Goal: Task Accomplishment & Management: Complete application form

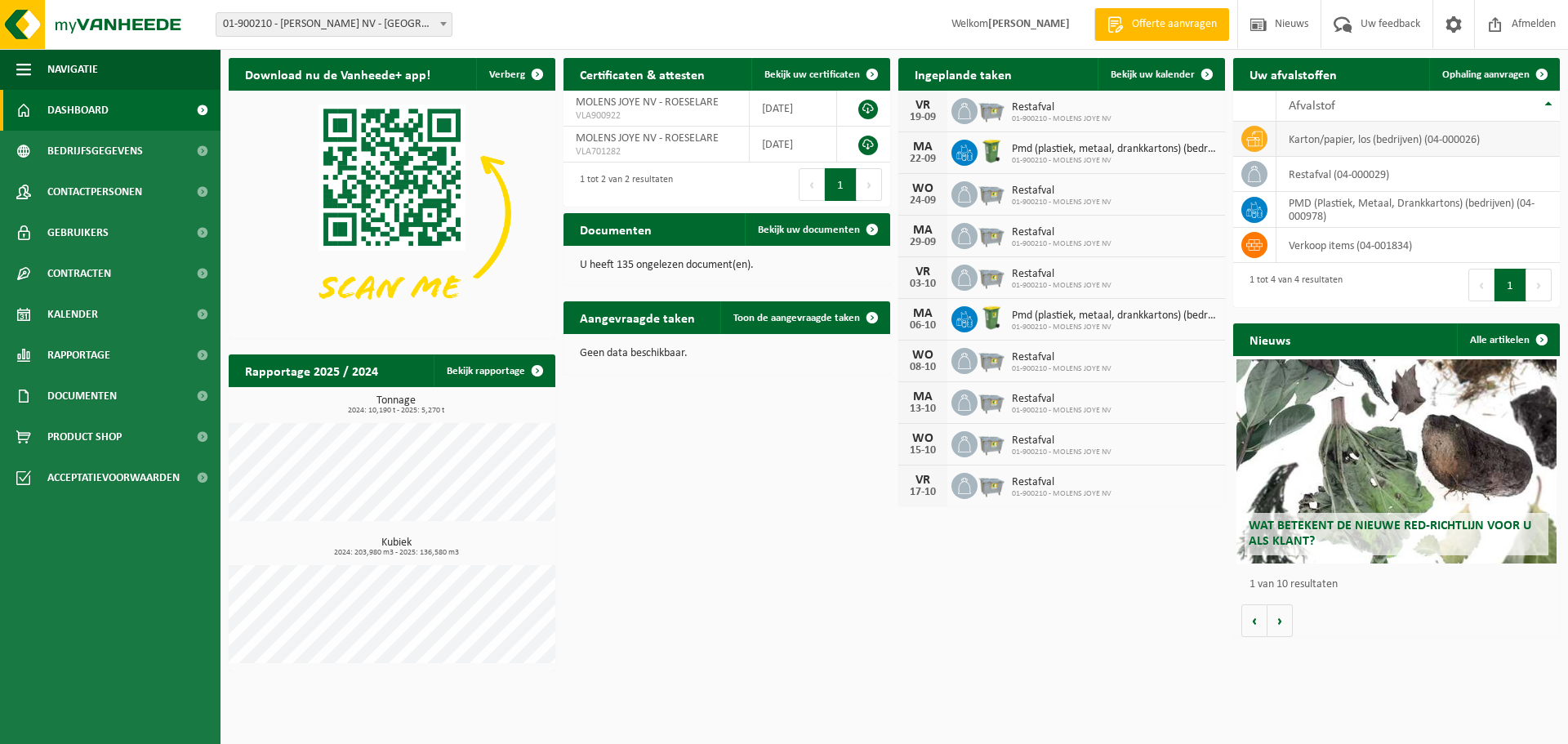
drag, startPoint x: 1312, startPoint y: 139, endPoint x: 1358, endPoint y: 123, distance: 48.7
click at [1316, 139] on td "karton/papier, los (bedrijven) (04-000026)" at bounding box center [1418, 139] width 284 height 35
click at [1484, 66] on link "Ophaling aanvragen" at bounding box center [1494, 74] width 129 height 32
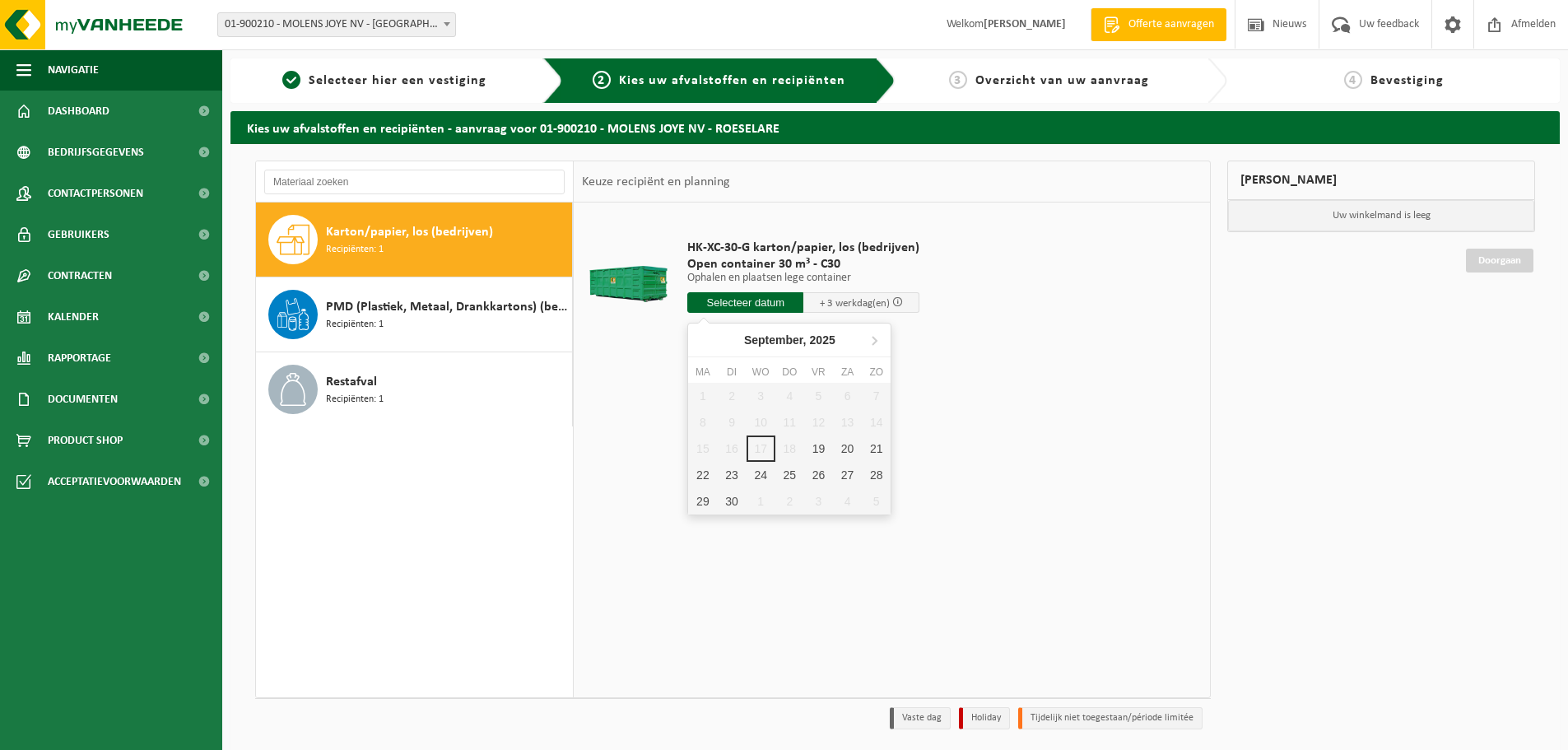
click at [730, 304] on input "text" at bounding box center [745, 302] width 116 height 21
click at [819, 448] on div "19" at bounding box center [819, 448] width 29 height 27
type input "Van 2025-09-19"
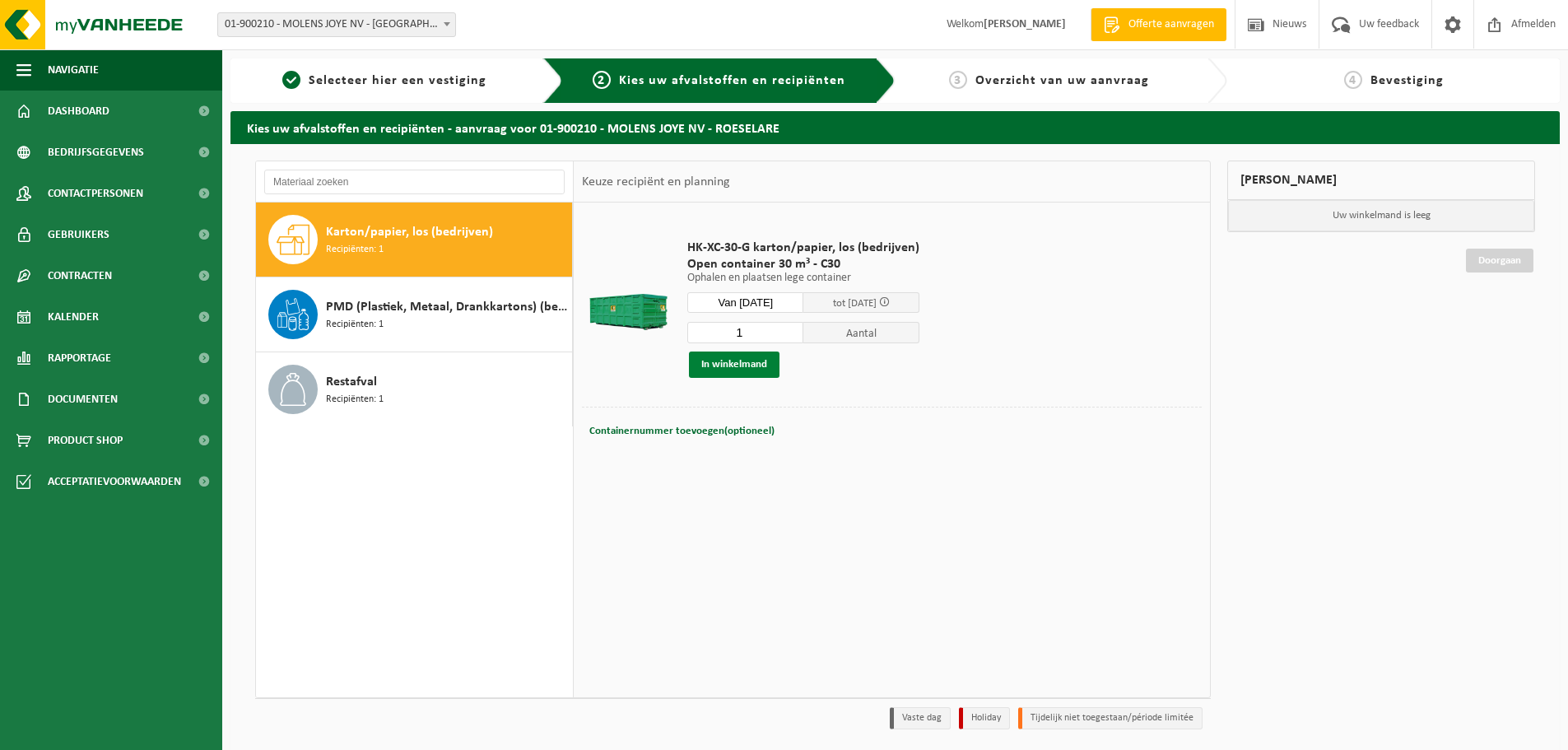
click at [746, 366] on button "In winkelmand" at bounding box center [734, 365] width 90 height 27
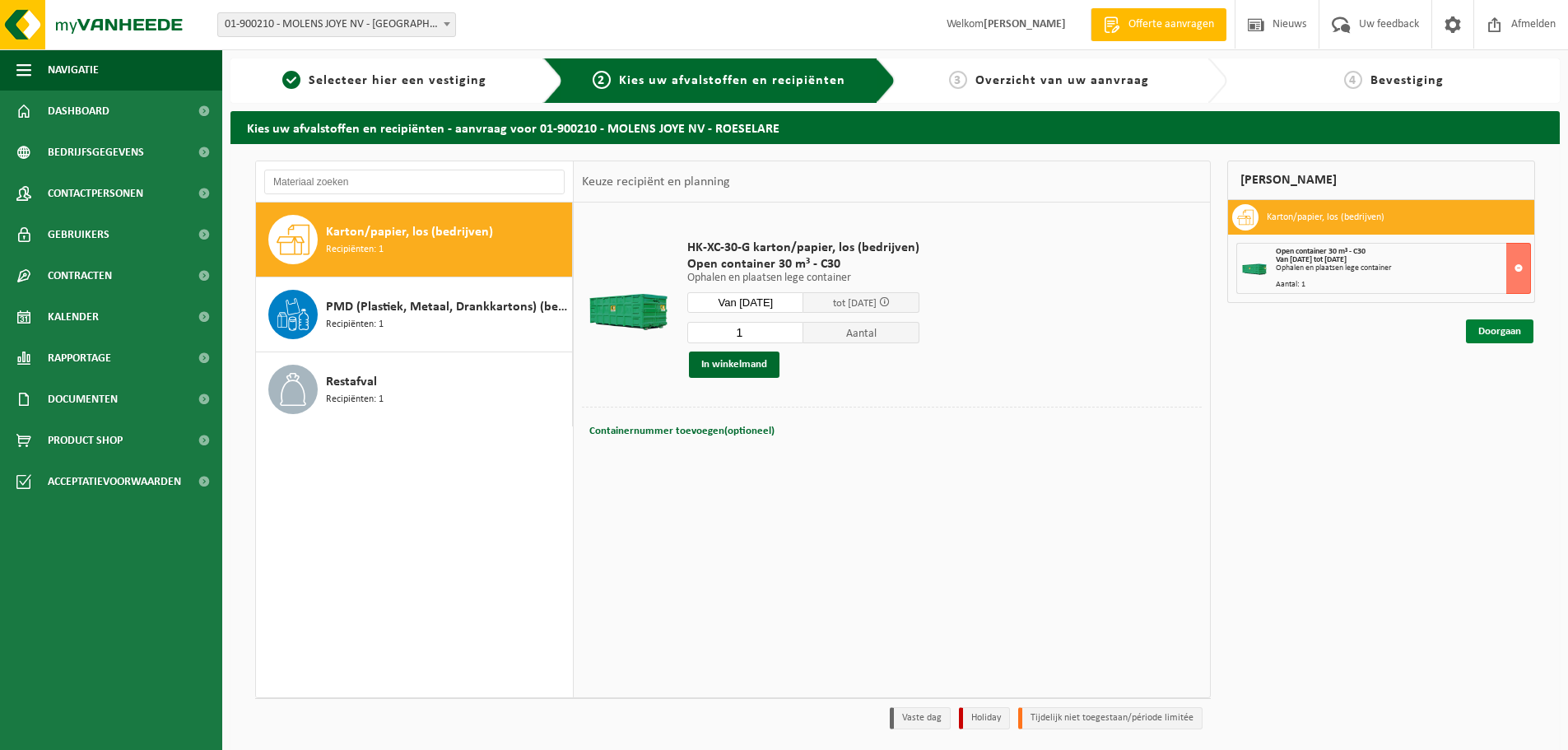
click at [1503, 333] on link "Doorgaan" at bounding box center [1499, 331] width 68 height 24
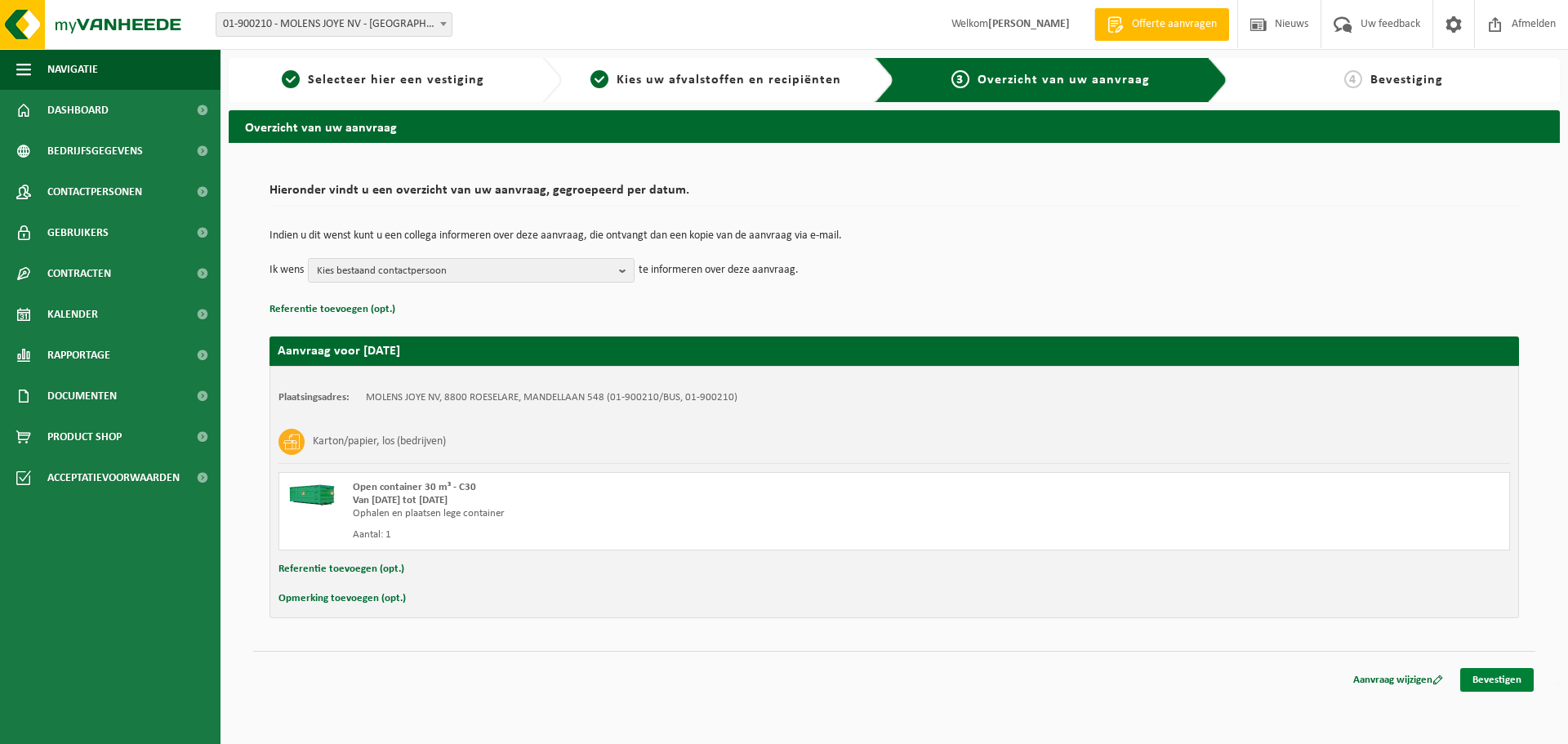
click at [1506, 678] on link "Bevestigen" at bounding box center [1497, 679] width 73 height 24
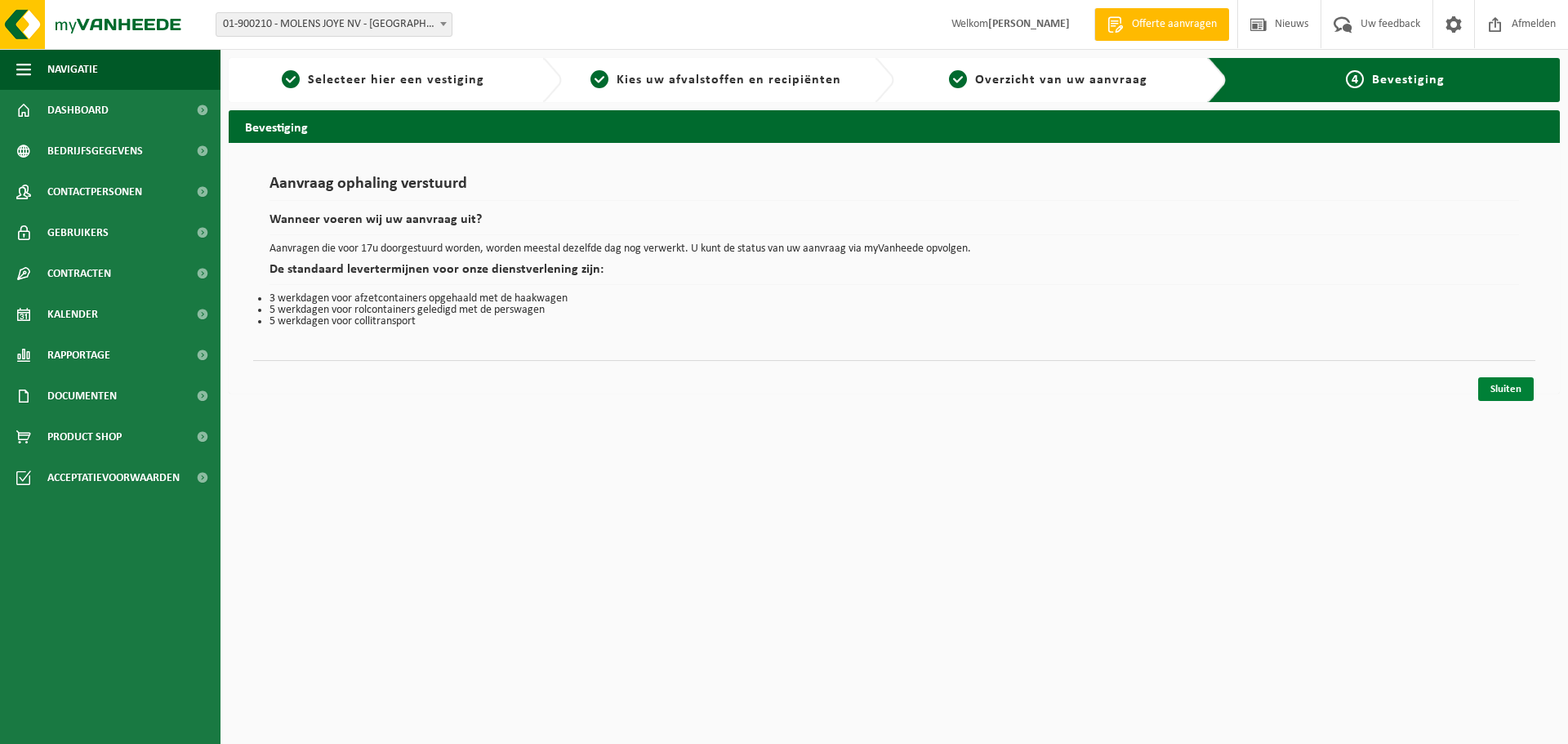
click at [1508, 383] on link "Sluiten" at bounding box center [1506, 389] width 55 height 24
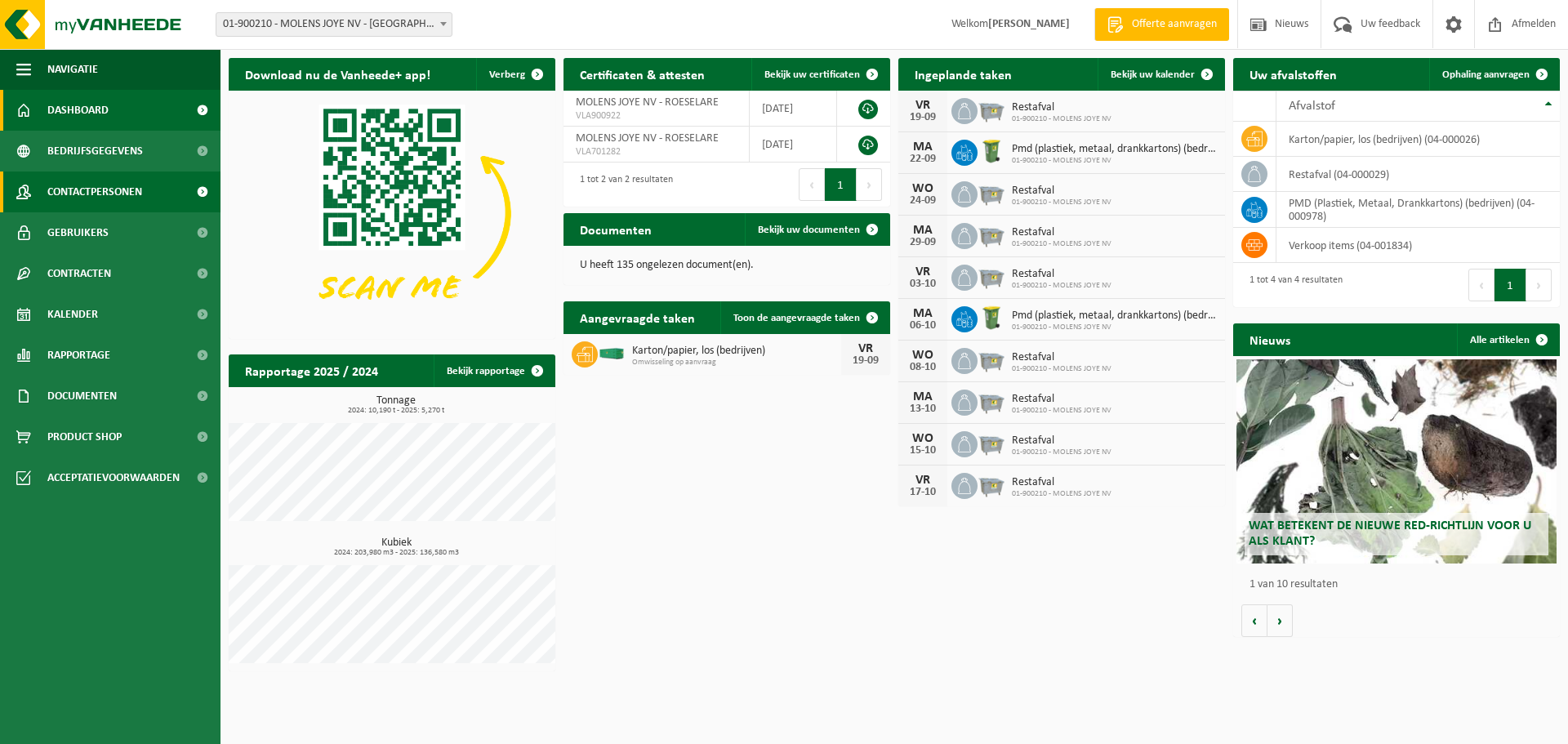
click at [128, 187] on span "Contactpersonen" at bounding box center [95, 192] width 95 height 41
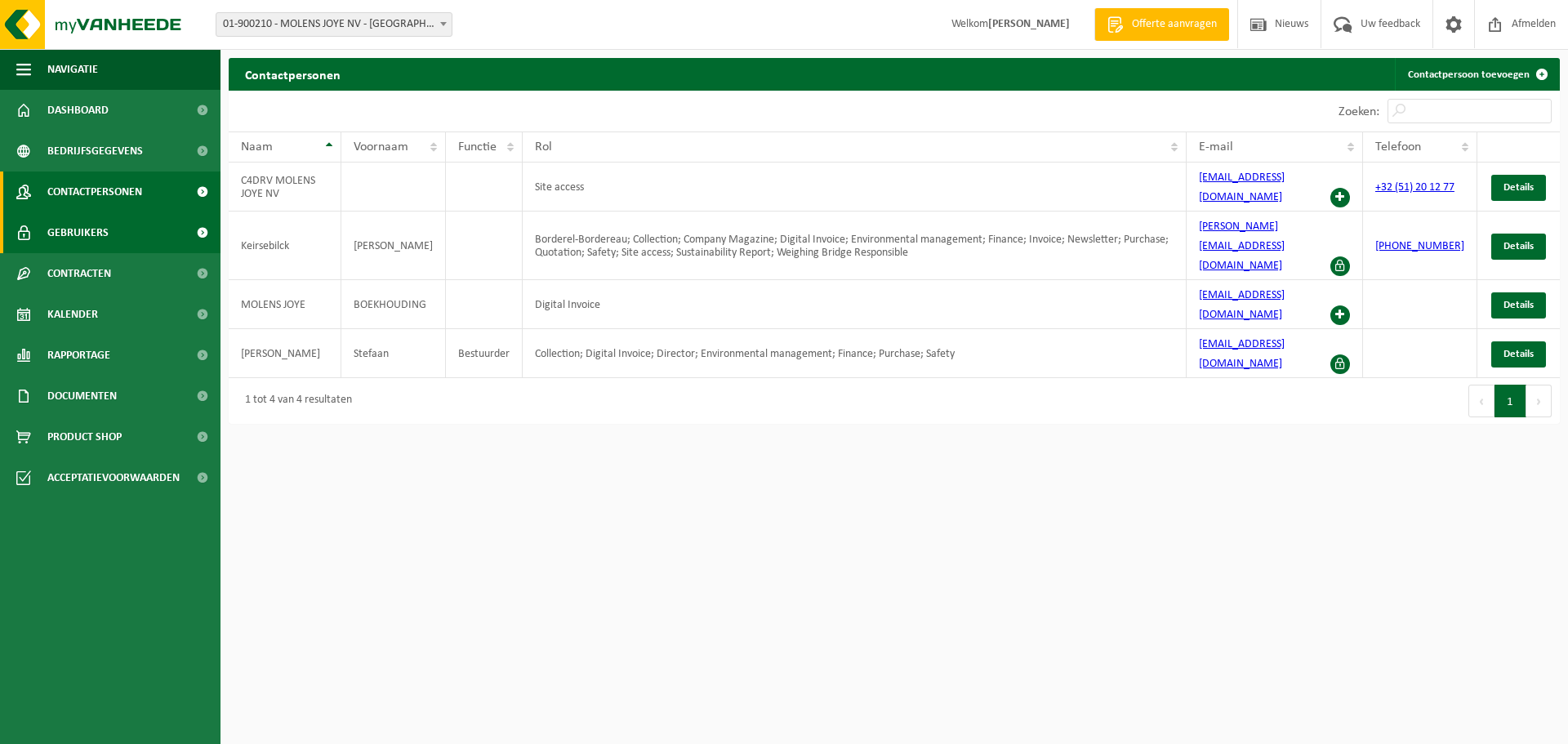
click at [119, 236] on link "Gebruikers" at bounding box center [110, 232] width 221 height 41
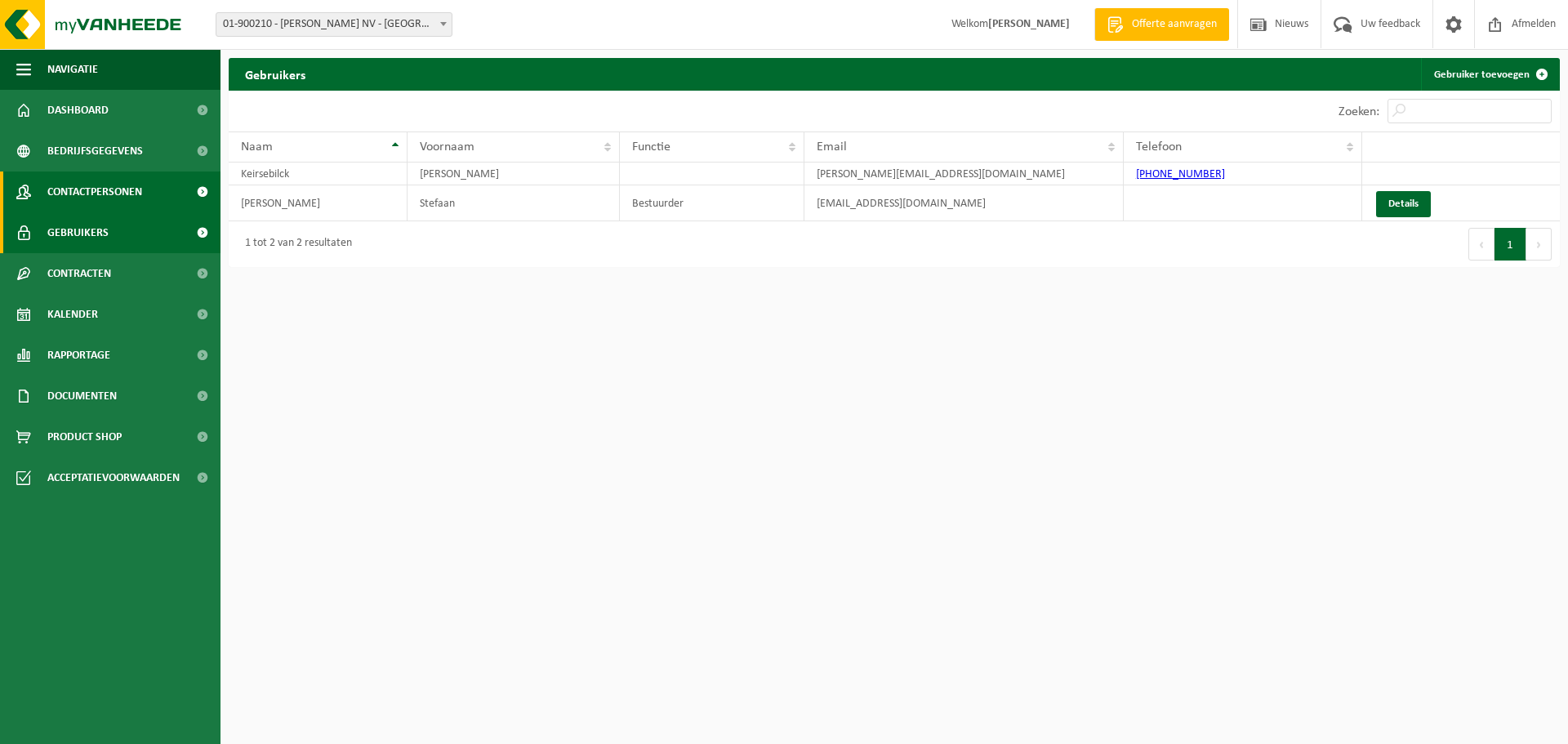
click at [116, 196] on span "Contactpersonen" at bounding box center [95, 192] width 95 height 41
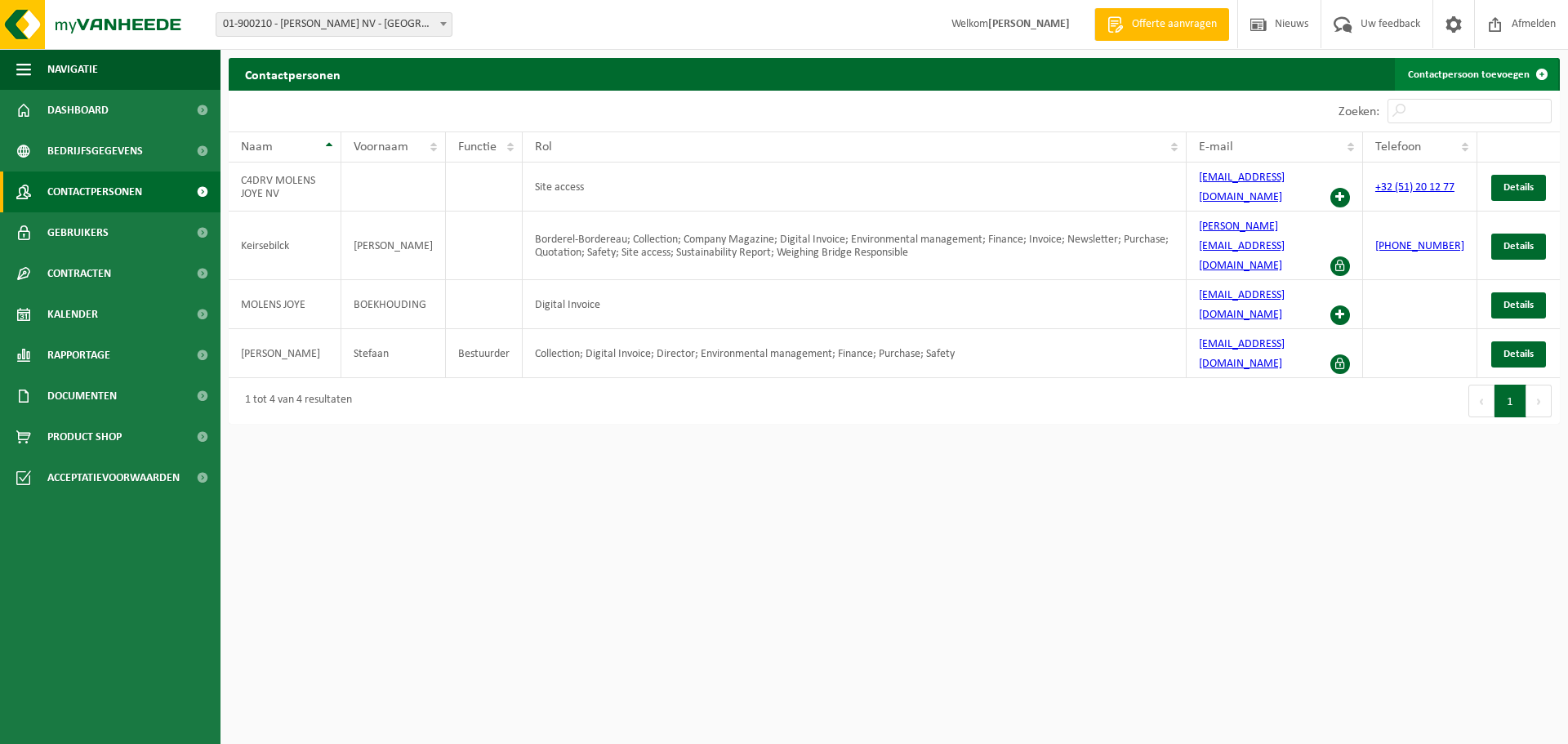
click at [1447, 71] on link "Contactpersoon toevoegen" at bounding box center [1477, 74] width 164 height 32
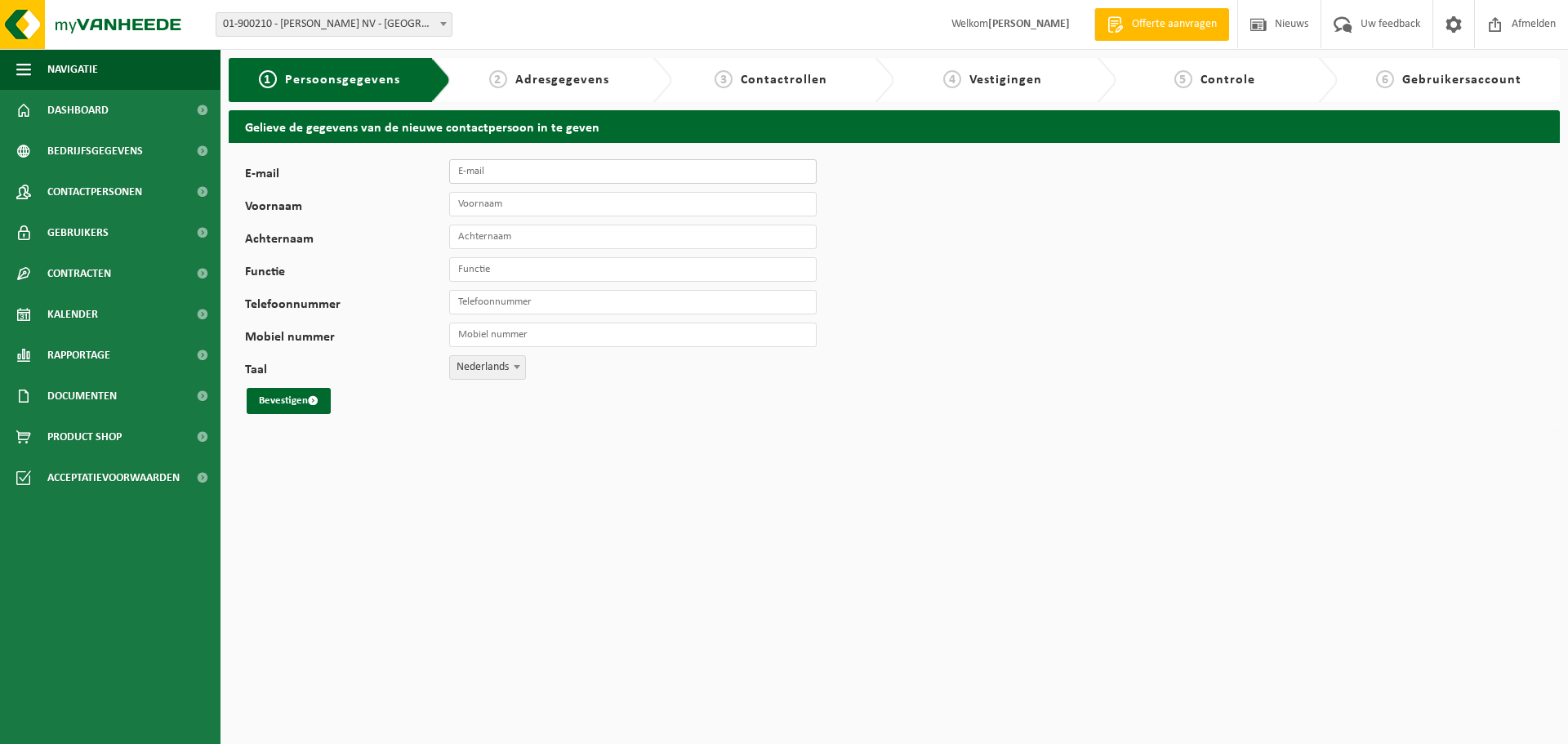
click at [544, 174] on input "E-mail" at bounding box center [633, 171] width 368 height 25
type input "[PERSON_NAME][EMAIL_ADDRESS][DOMAIN_NAME]"
type input "Louis"
type input "s"
type input "[PERSON_NAME]"
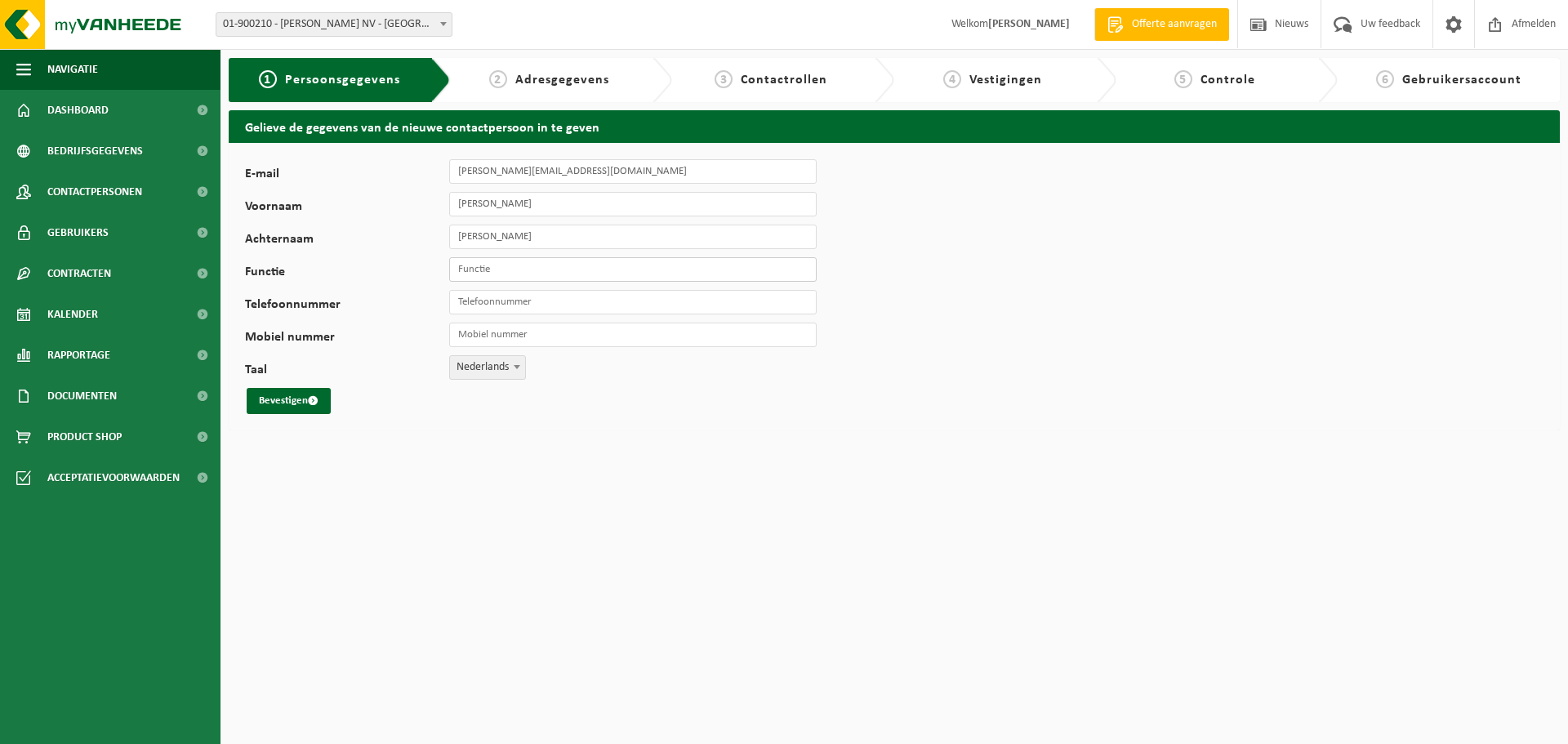
click at [505, 273] on input "Functie" at bounding box center [633, 269] width 368 height 25
click at [298, 407] on button "Bevestigen" at bounding box center [289, 401] width 84 height 26
click at [526, 264] on input "Functie" at bounding box center [633, 269] width 368 height 25
type input "Productieverantwoordelijke"
click at [300, 397] on button "Bevestigen" at bounding box center [289, 401] width 84 height 26
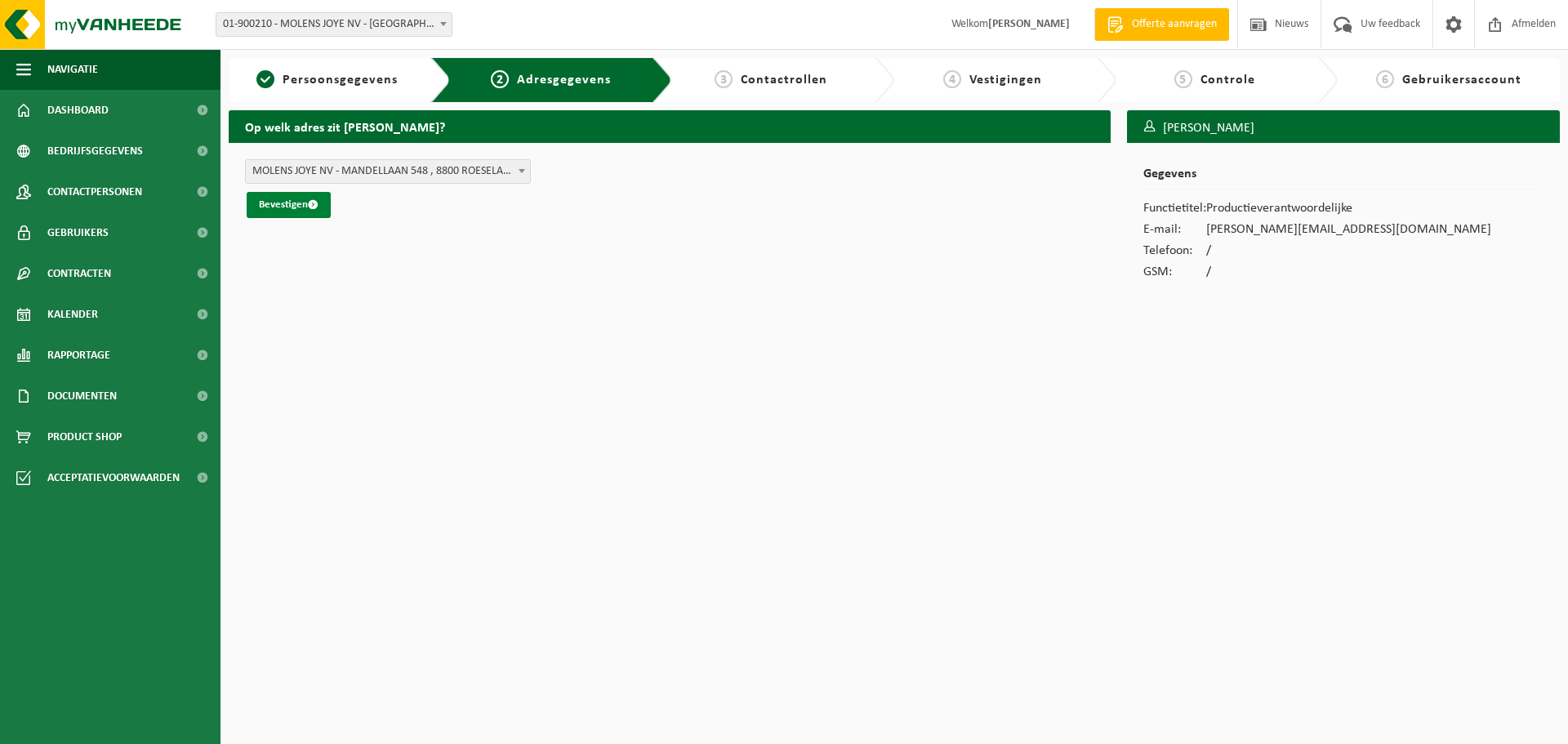
click at [307, 205] on button "Bevestigen" at bounding box center [289, 204] width 84 height 26
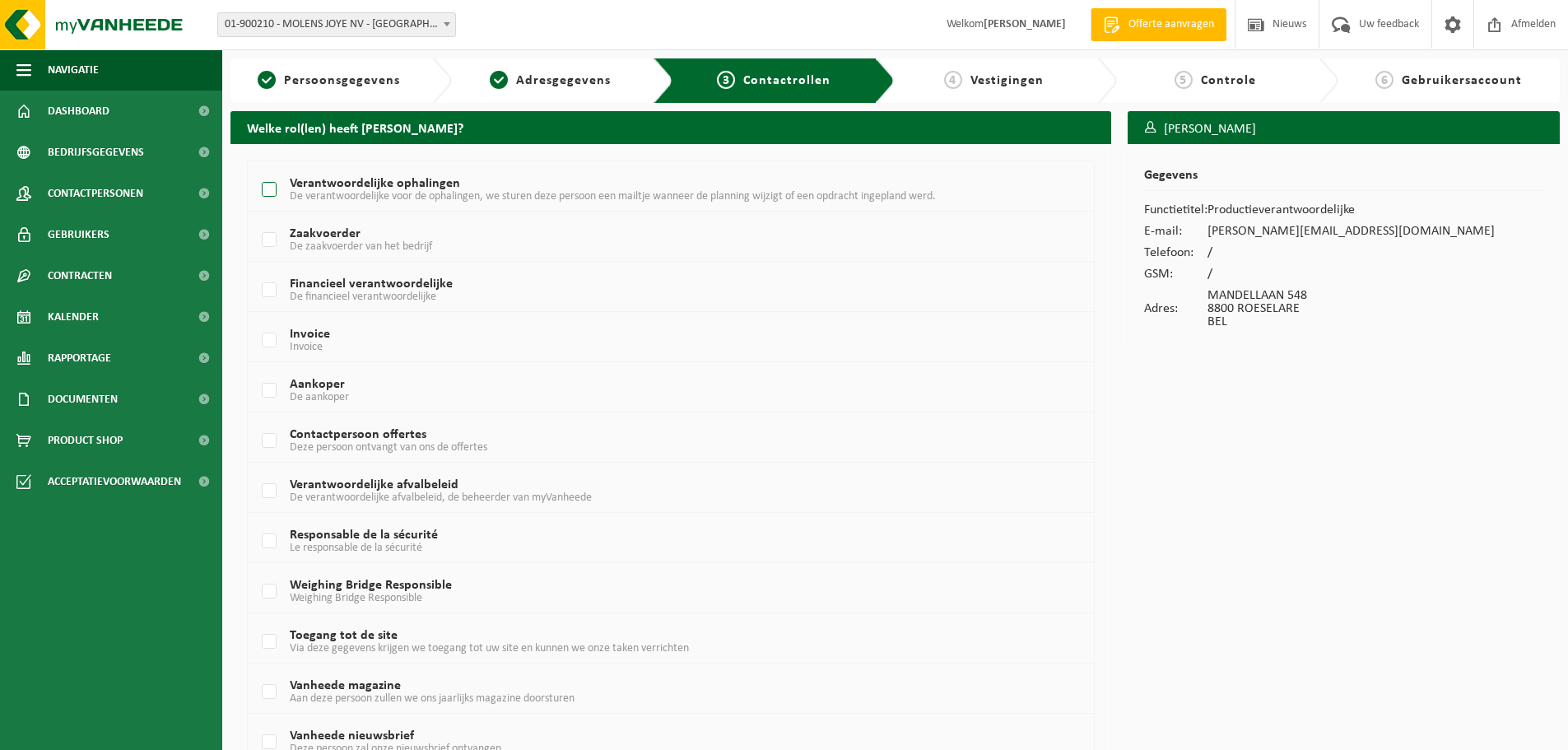
click at [334, 192] on span "De verantwoordelijke voor de ophalingen, we sturen deze persoon een mailtje wan…" at bounding box center [613, 197] width 646 height 12
click at [256, 170] on input "Verantwoordelijke ophalingen De verantwoordelijke voor de ophalingen, we sturen…" at bounding box center [255, 169] width 1 height 1
checkbox input "true"
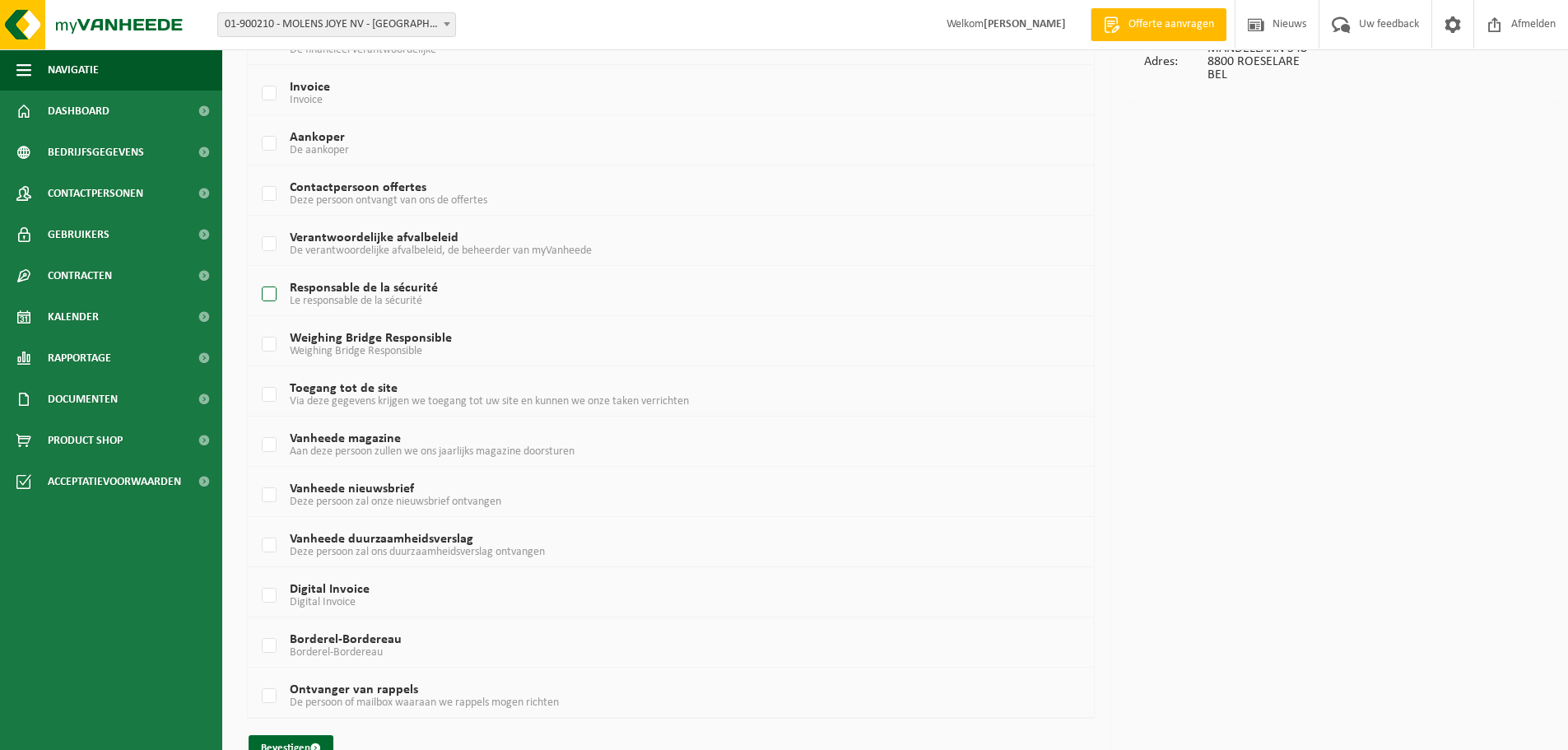
scroll to position [282, 0]
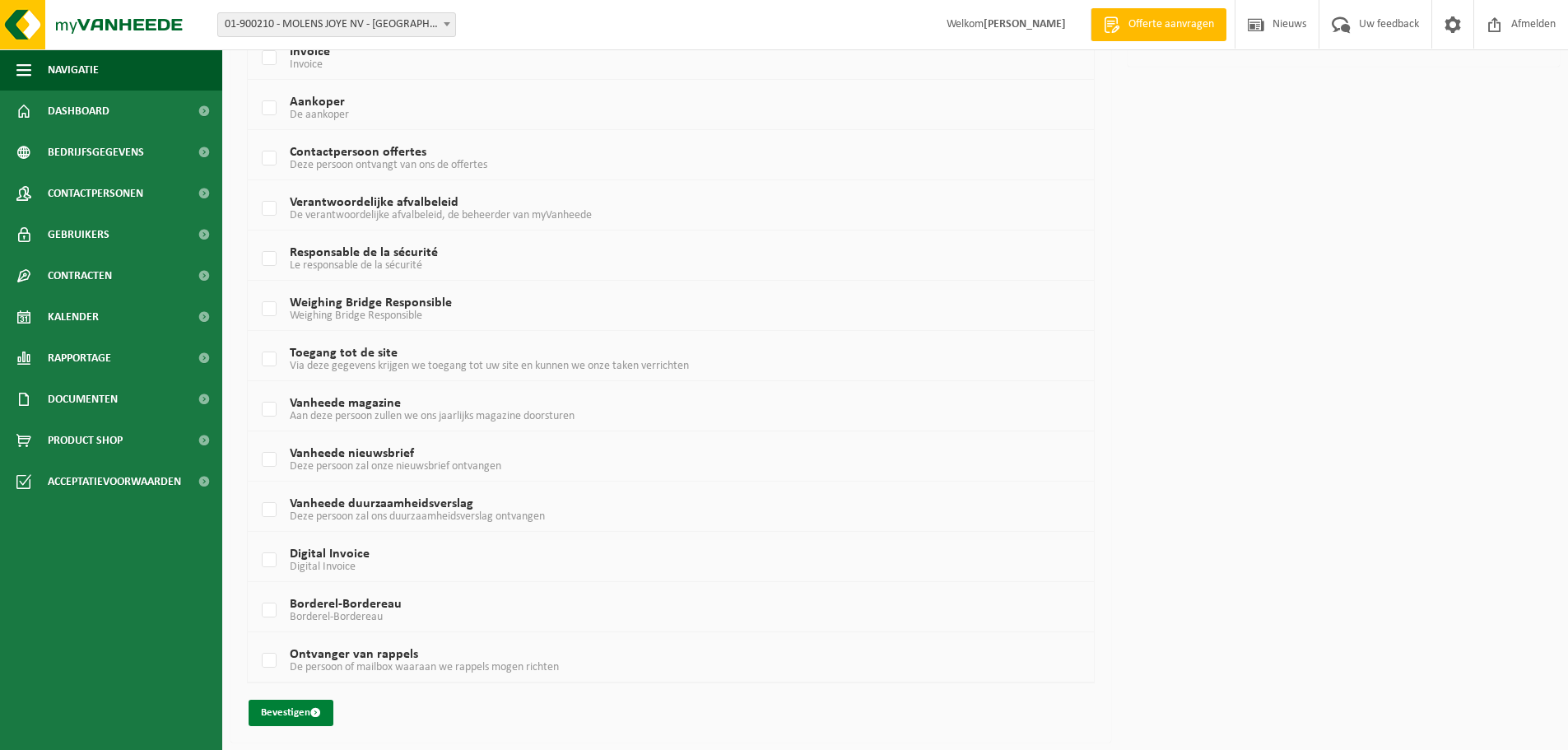
click at [296, 715] on button "Bevestigen" at bounding box center [291, 712] width 85 height 27
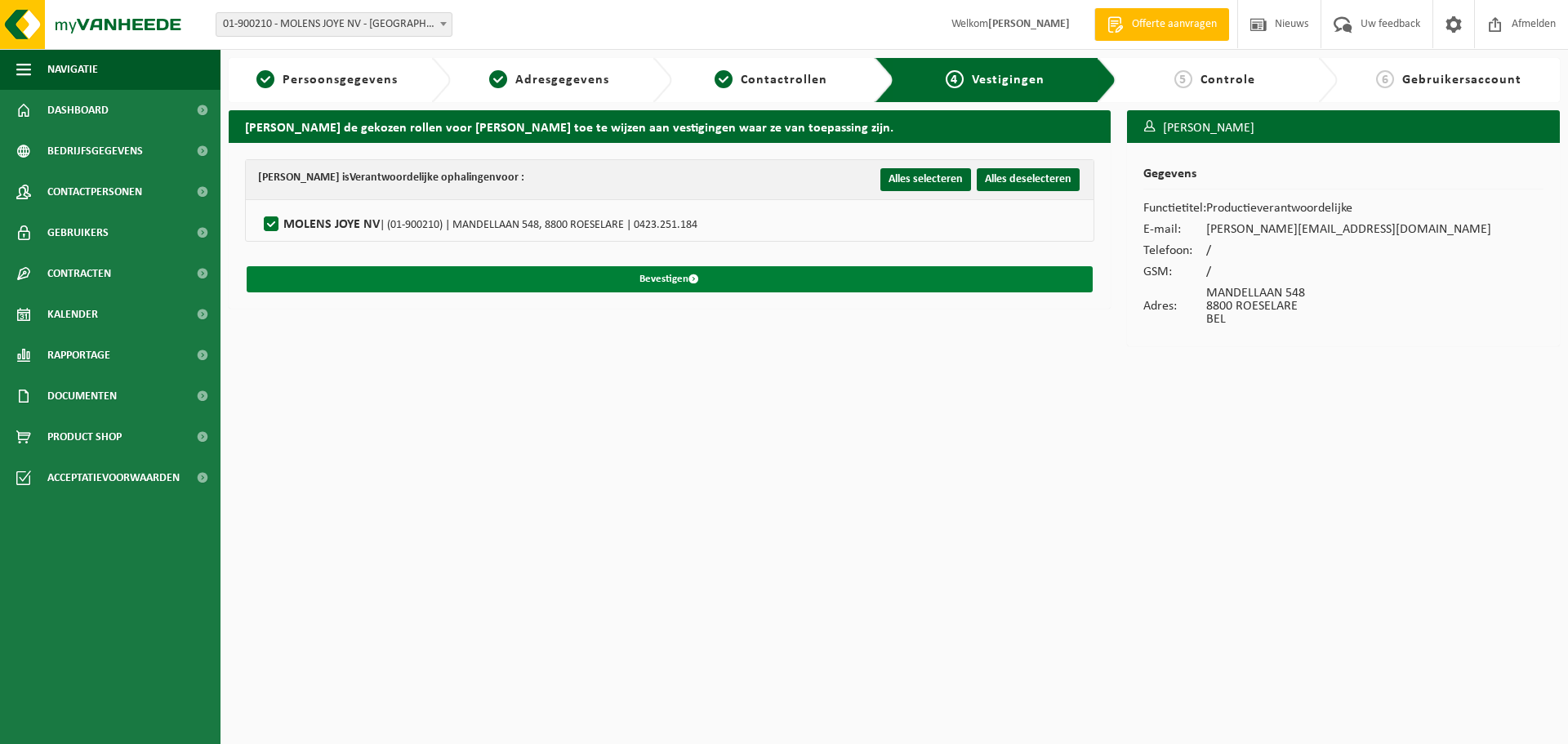
click at [692, 283] on span "submit" at bounding box center [693, 278] width 10 height 10
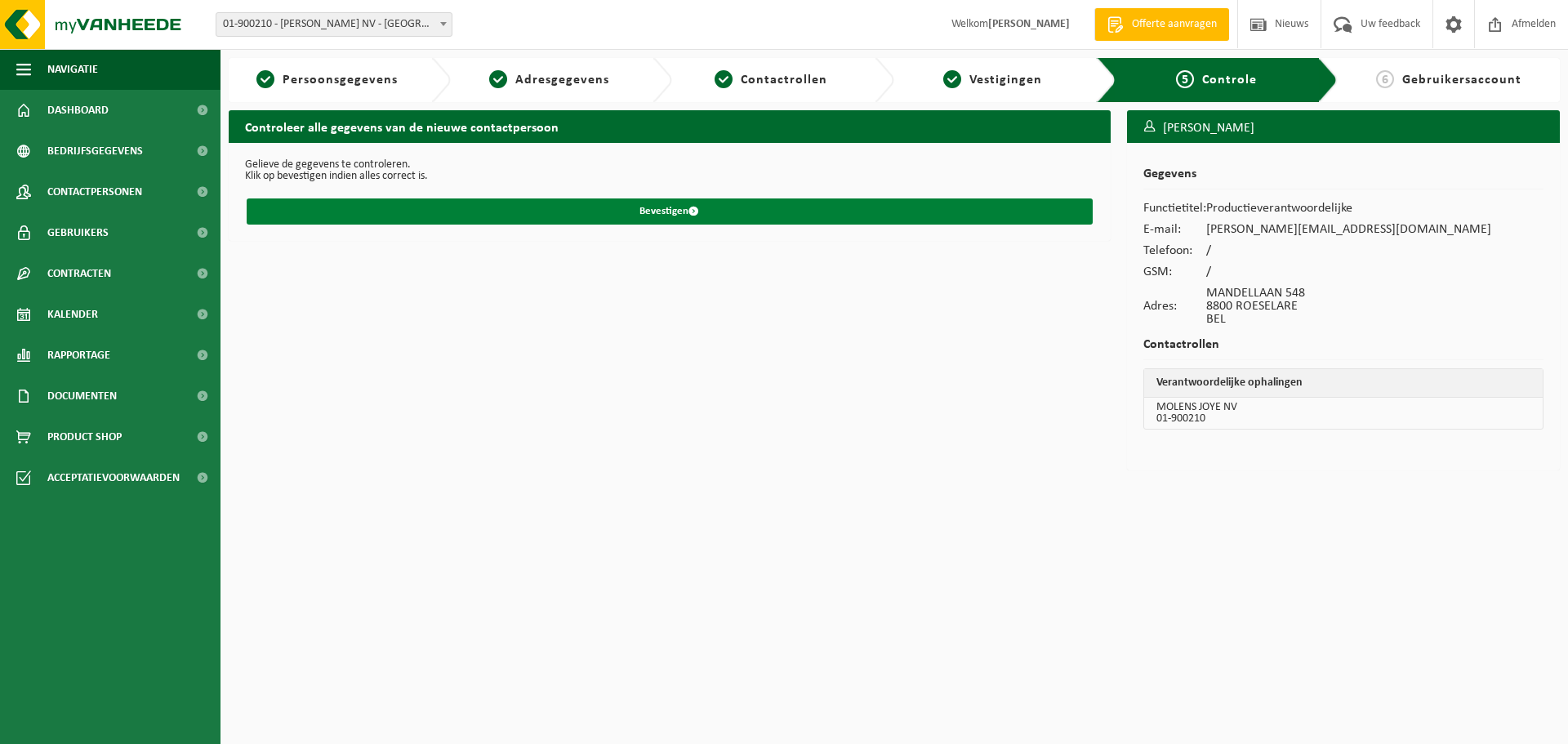
click at [698, 206] on button "Bevestigen" at bounding box center [670, 211] width 847 height 26
